Goal: Transaction & Acquisition: Purchase product/service

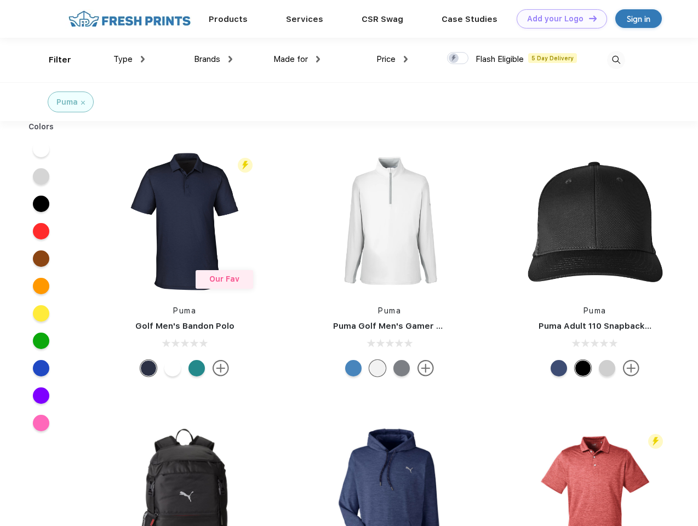
click at [558, 19] on link "Add your Logo Design Tool" at bounding box center [562, 18] width 90 height 19
click at [0, 0] on div "Design Tool" at bounding box center [0, 0] width 0 height 0
click at [588, 18] on link "Add your Logo Design Tool" at bounding box center [562, 18] width 90 height 19
click at [53, 60] on div "Filter" at bounding box center [60, 60] width 22 height 13
click at [129, 59] on span "Type" at bounding box center [122, 59] width 19 height 10
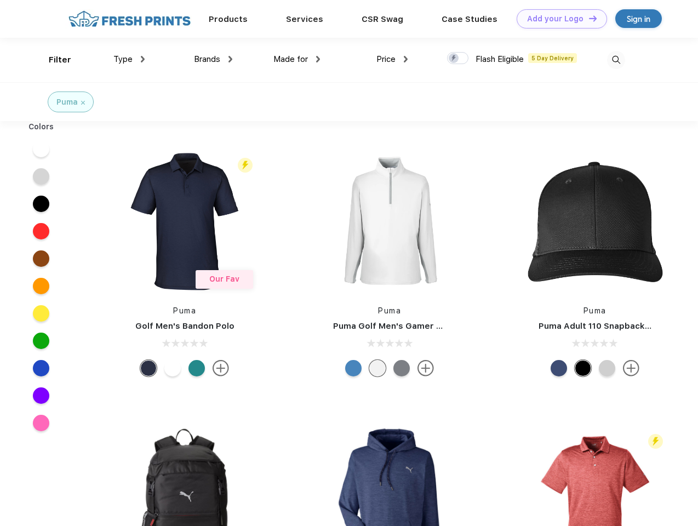
click at [213, 59] on span "Brands" at bounding box center [207, 59] width 26 height 10
click at [297, 59] on span "Made for" at bounding box center [290, 59] width 35 height 10
click at [392, 59] on span "Price" at bounding box center [385, 59] width 19 height 10
click at [458, 59] on div at bounding box center [457, 58] width 21 height 12
click at [454, 59] on input "checkbox" at bounding box center [450, 55] width 7 height 7
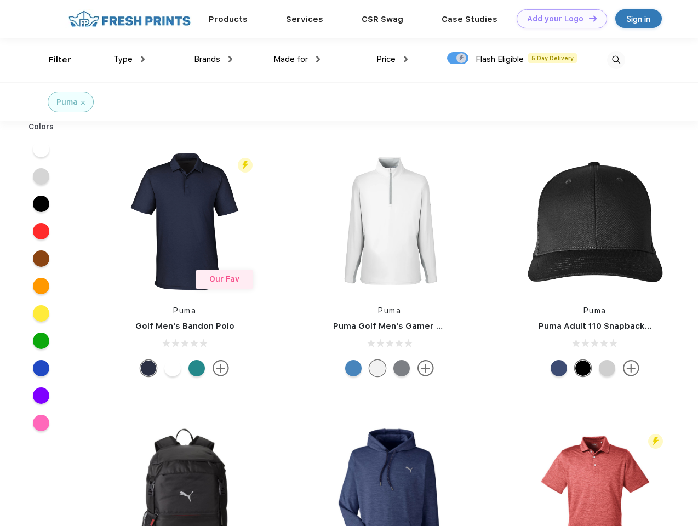
click at [616, 60] on img at bounding box center [616, 60] width 18 height 18
